Goal: Find specific page/section: Find specific page/section

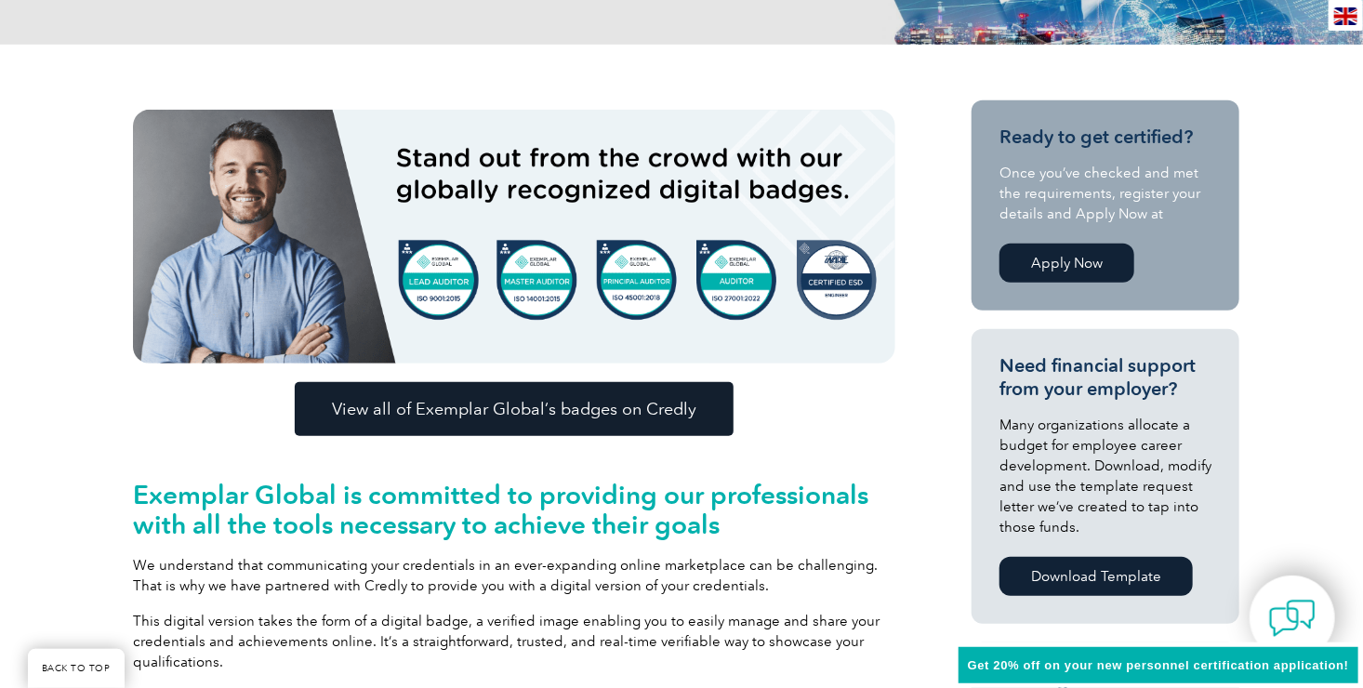
scroll to position [411, 0]
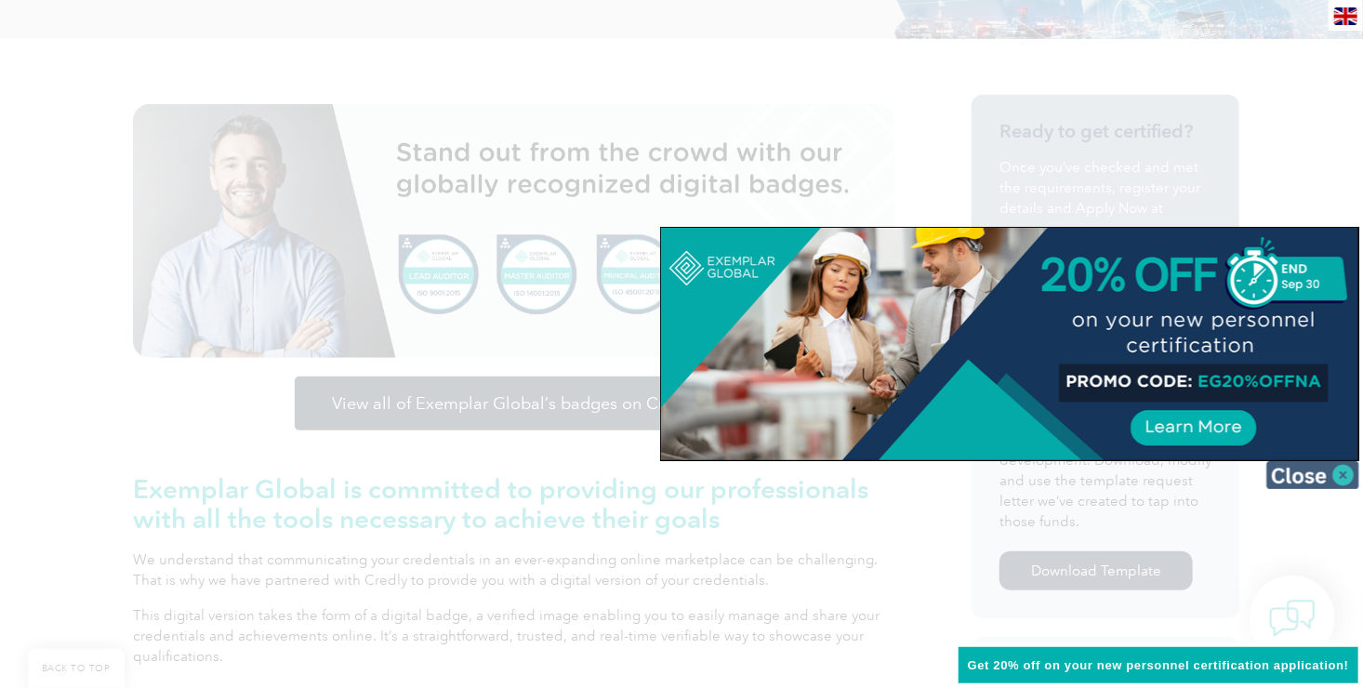
click at [1333, 471] on img at bounding box center [1313, 475] width 93 height 28
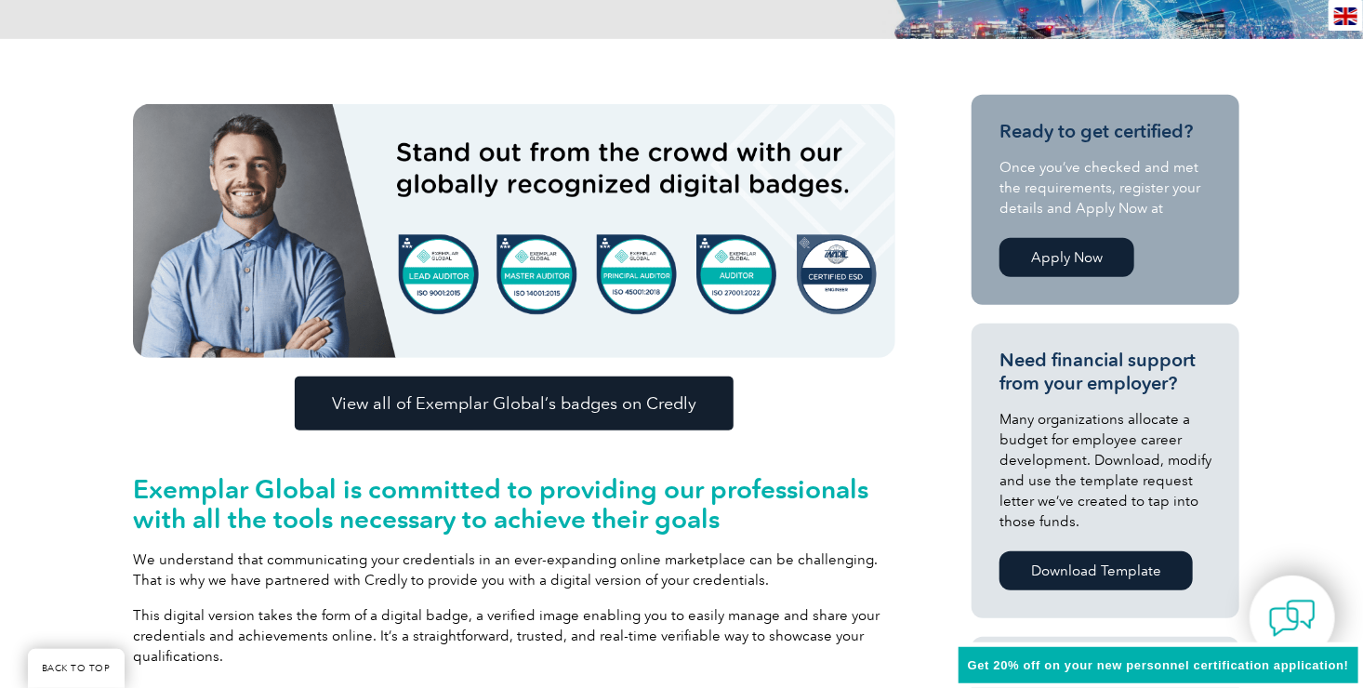
click at [541, 402] on span "View all of Exemplar Global’s badges on Credly" at bounding box center [514, 403] width 365 height 17
